Goal: Check status: Check status

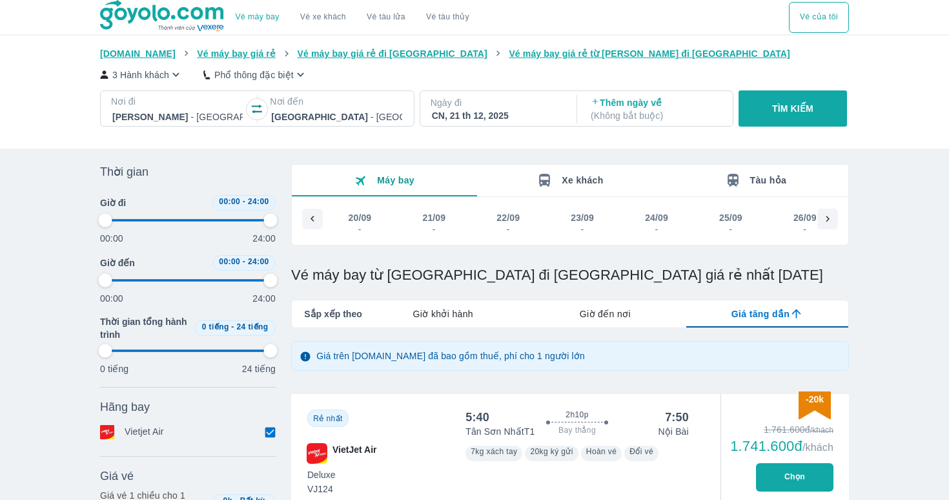
scroll to position [0, 6825]
type input "97.9166666666667"
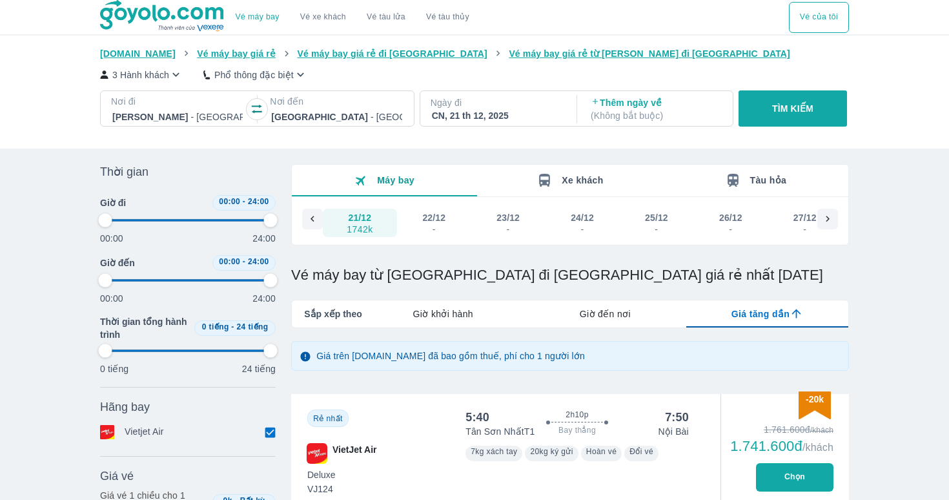
type input "97.9166666666667"
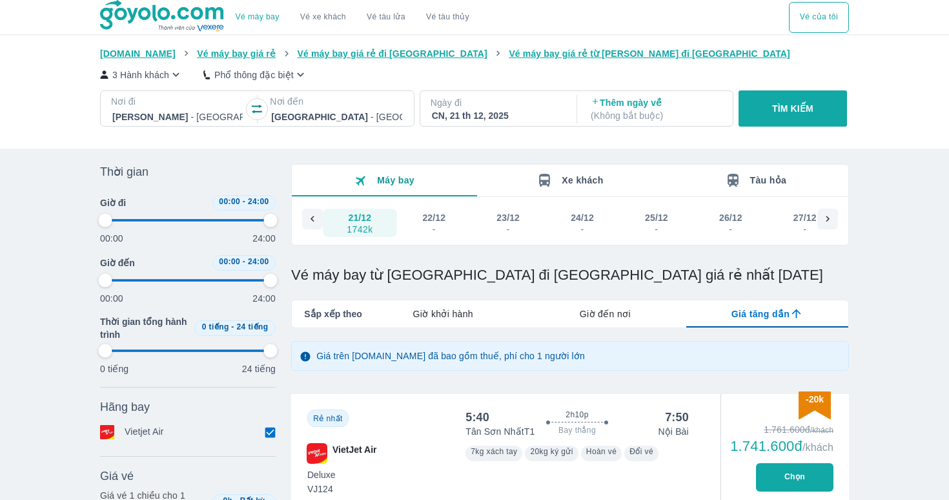
type input "97.9166666666667"
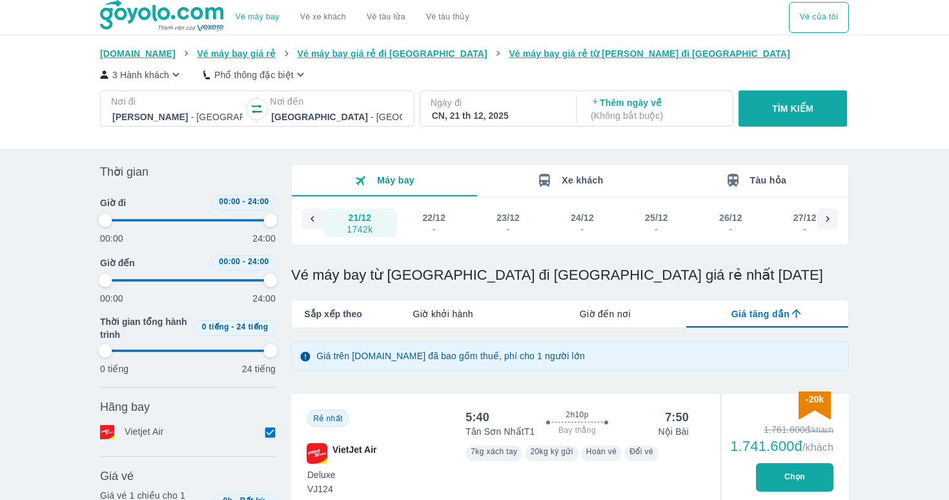
type input "97.9166666666667"
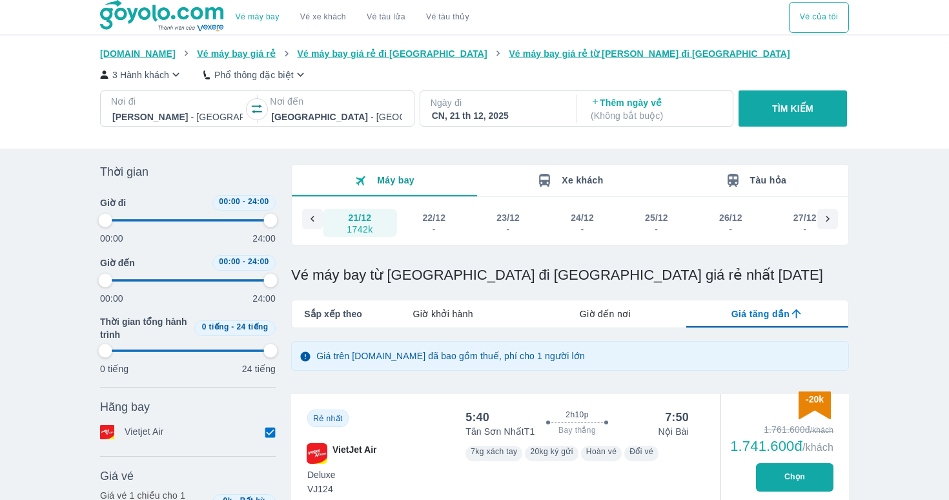
type input "97.9166666666667"
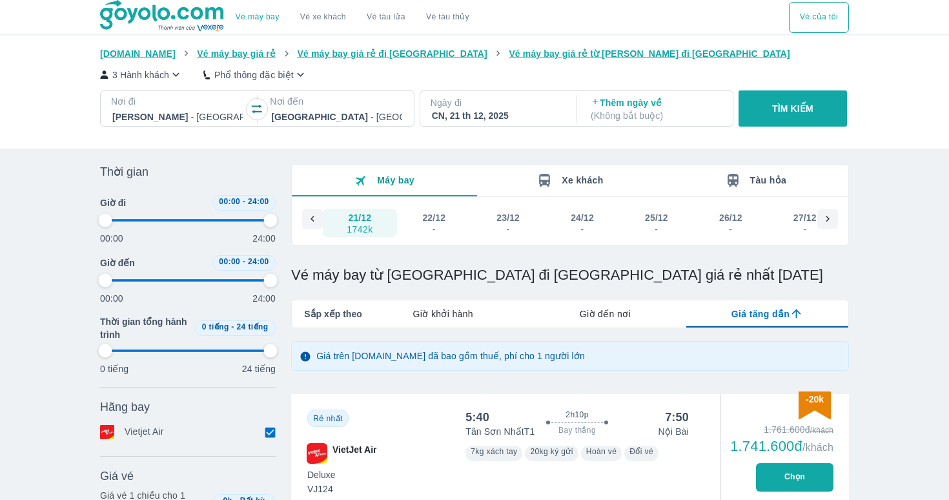
type input "97.9166666666667"
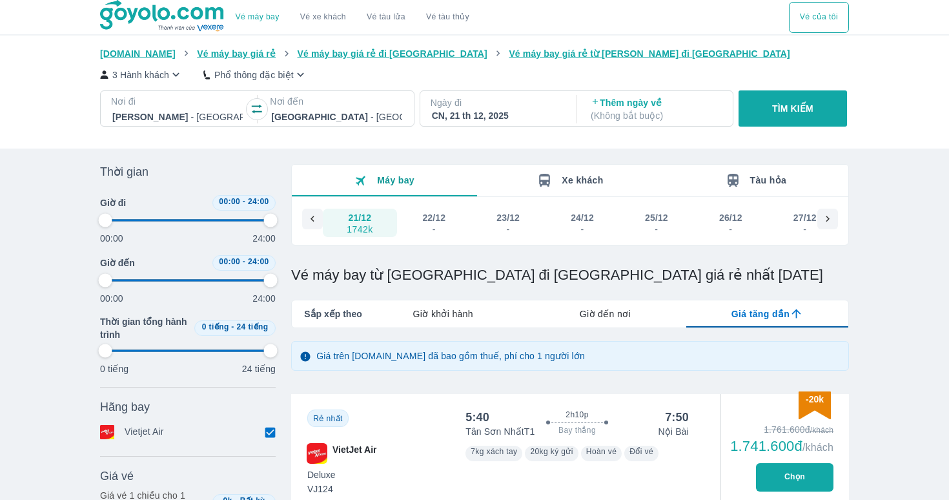
type input "97.9166666666667"
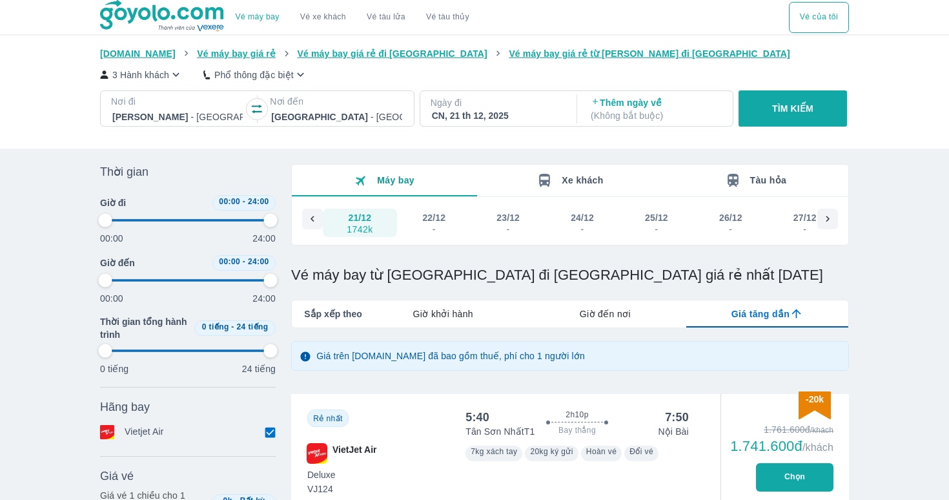
type input "97.9166666666667"
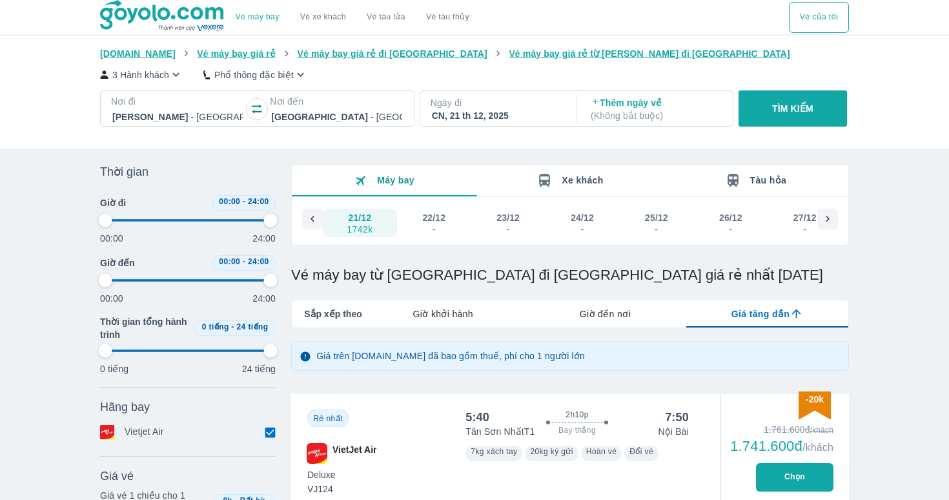
type input "97.9166666666667"
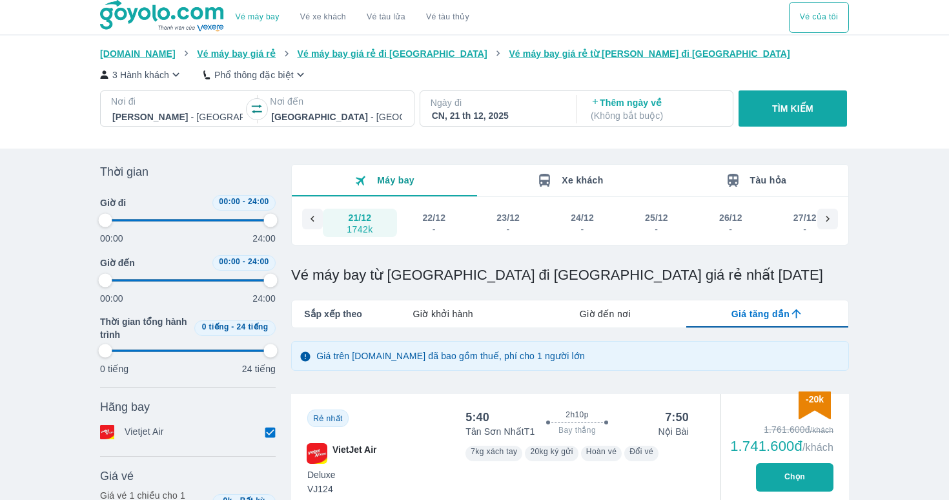
type input "97.9166666666667"
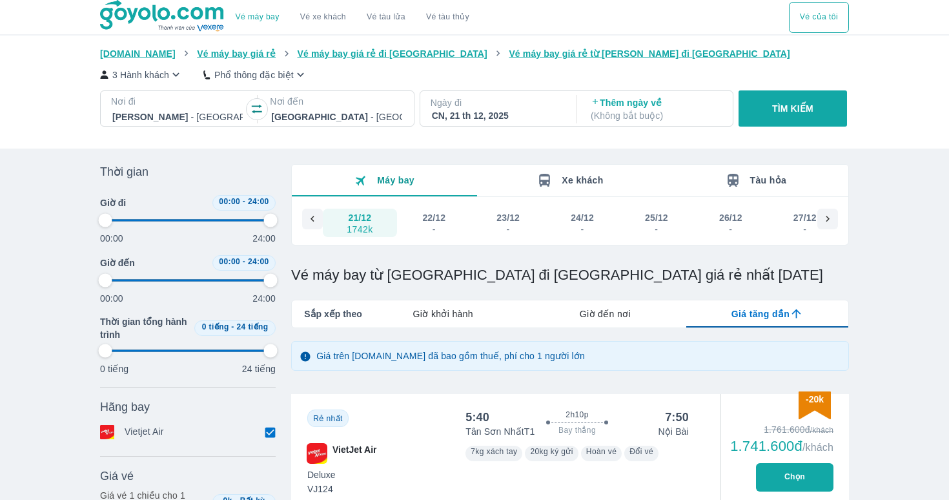
type input "97.9166666666667"
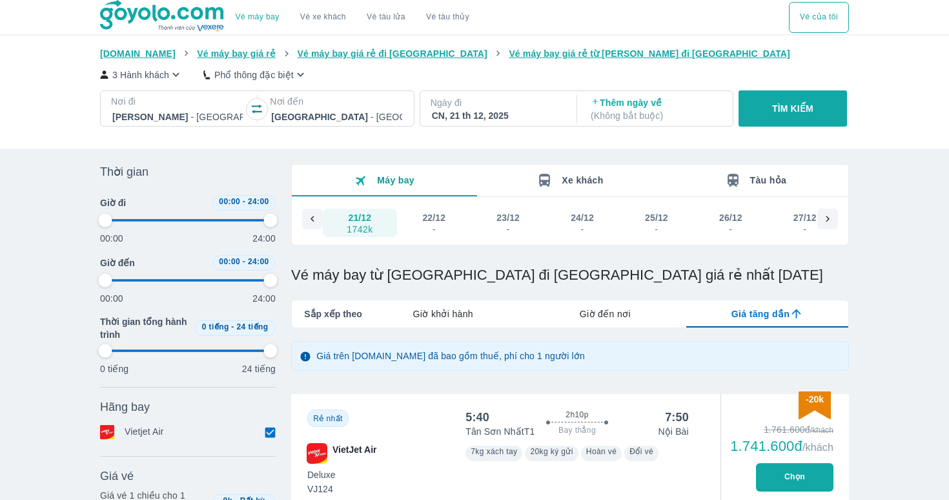
type input "97.9166666666667"
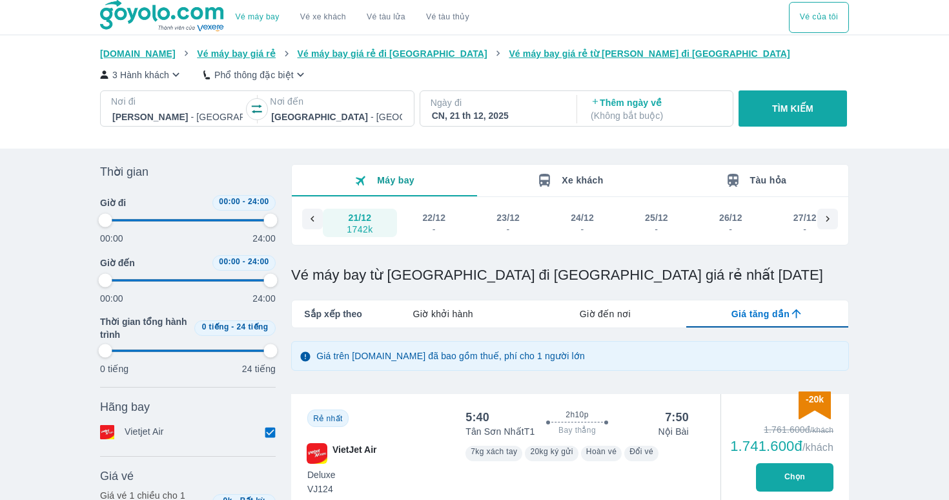
type input "97.9166666666667"
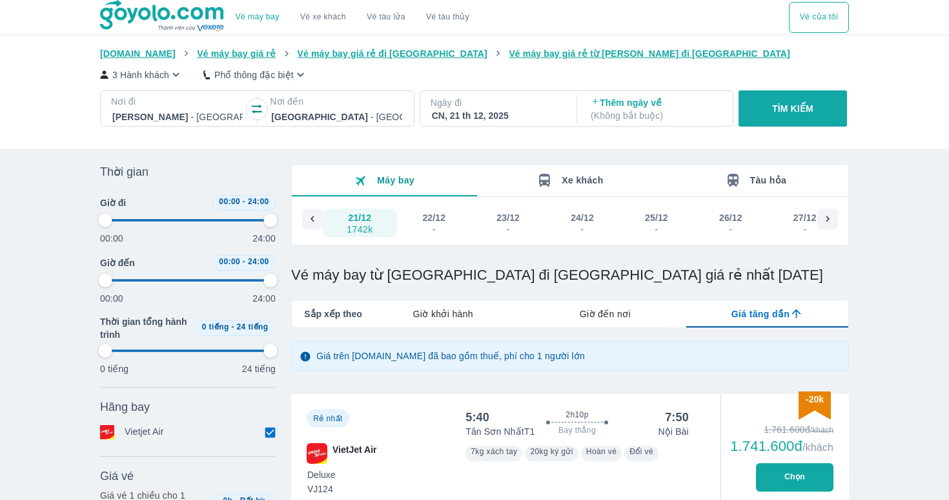
type input "97.9166666666667"
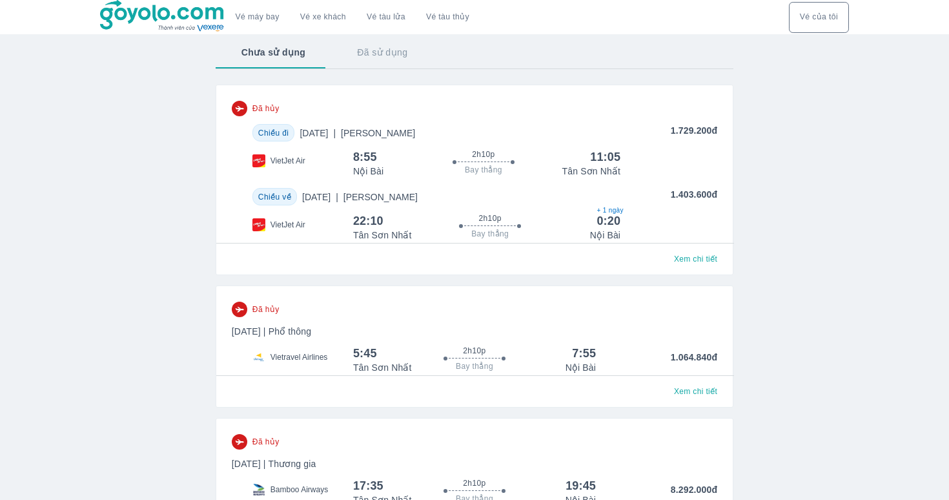
click at [816, 25] on button "Vé của tôi" at bounding box center [819, 17] width 60 height 31
